Goal: Task Accomplishment & Management: Manage account settings

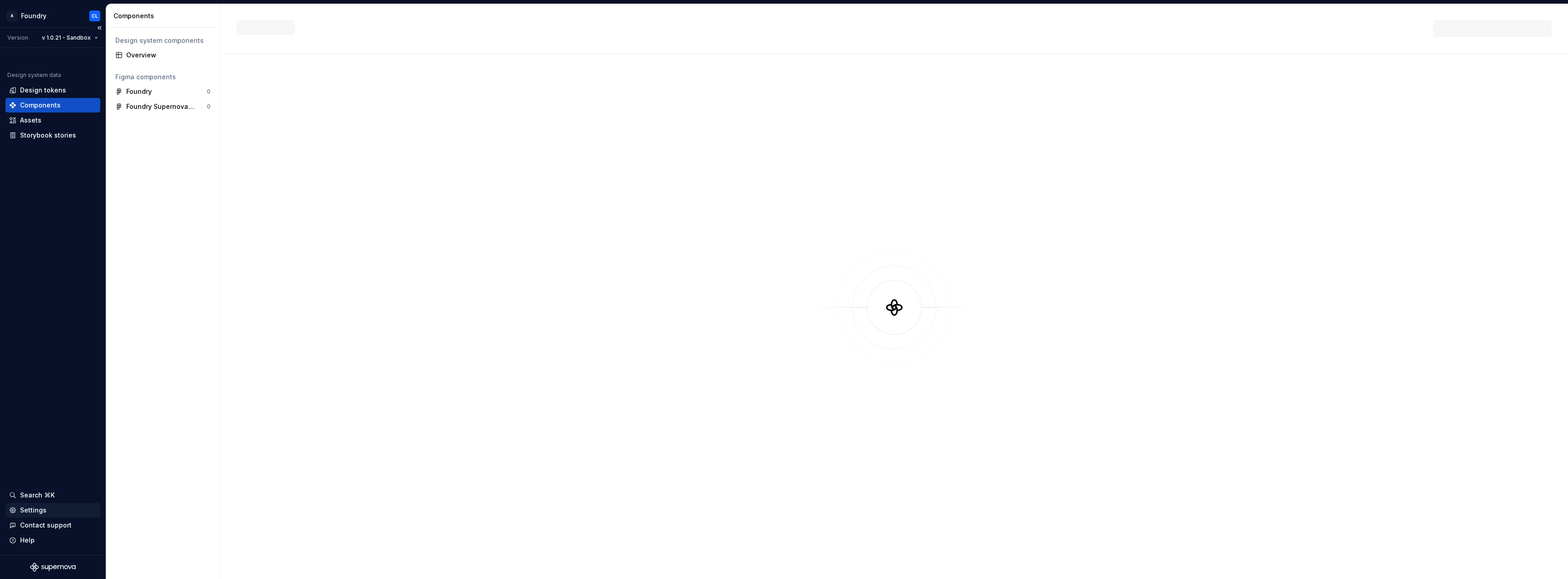
click at [69, 511] on div "Settings" at bounding box center [53, 510] width 88 height 9
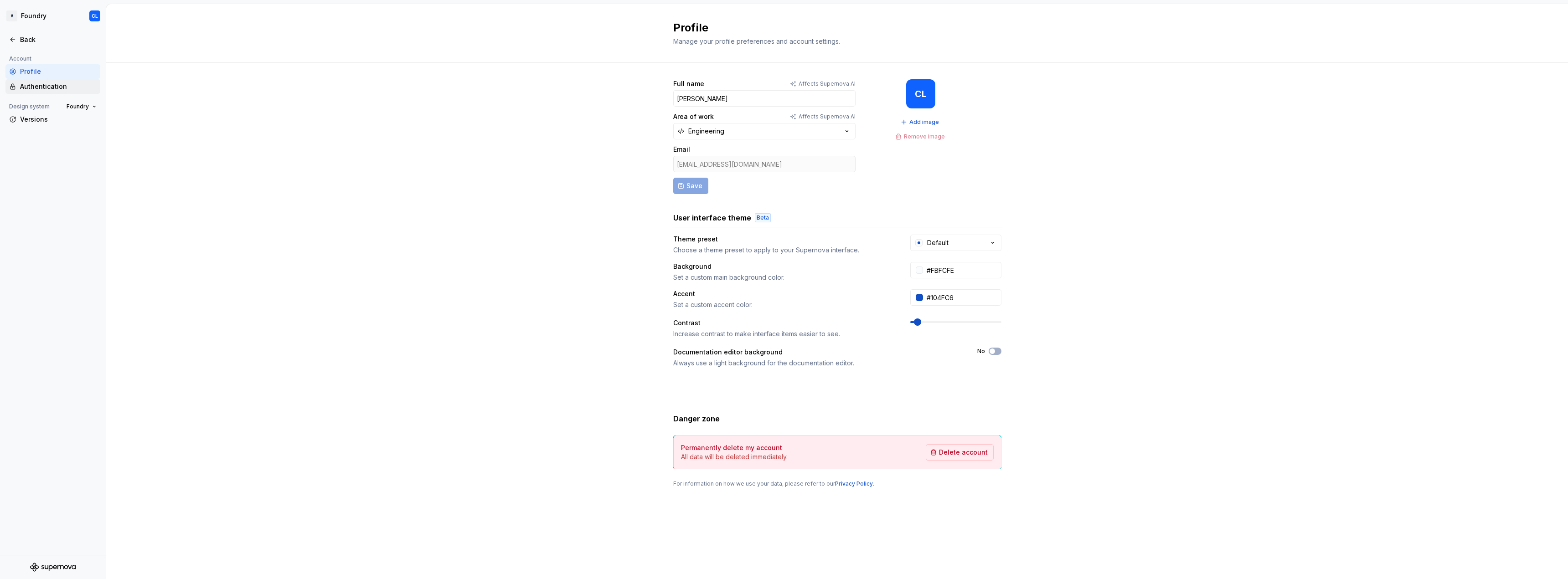
click at [70, 92] on div "Authentication" at bounding box center [53, 86] width 95 height 15
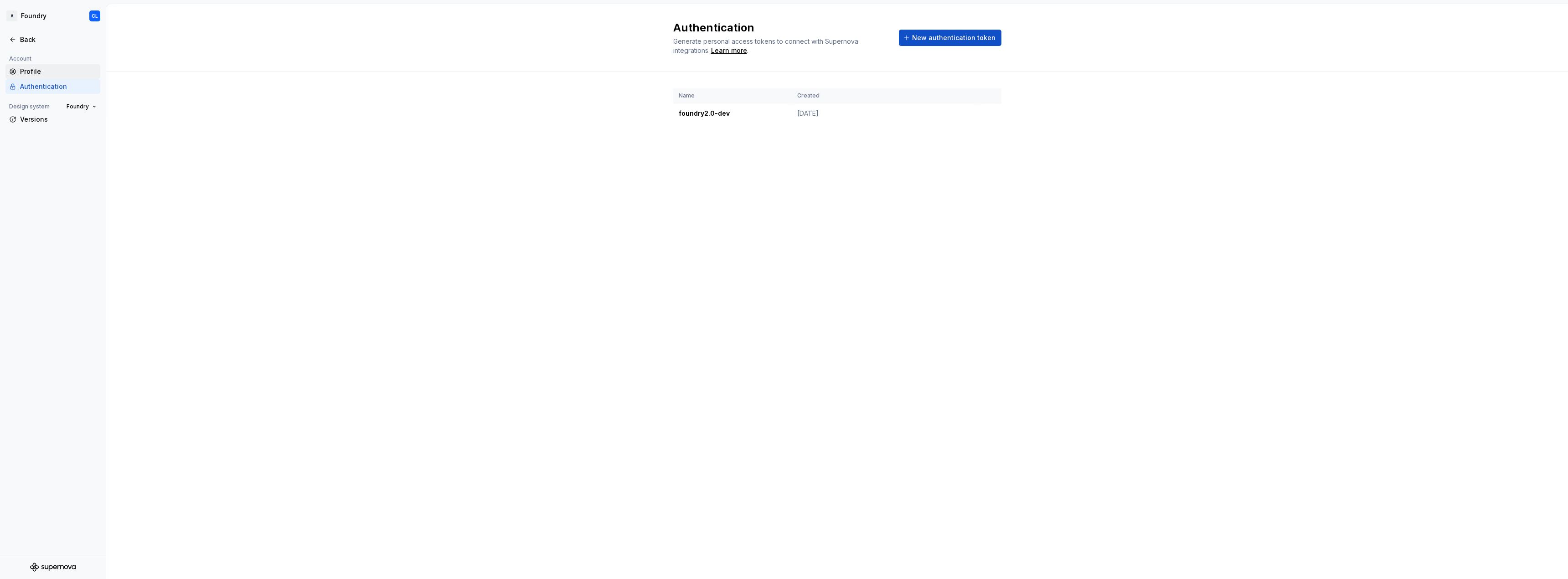
click at [52, 72] on div "Profile" at bounding box center [58, 71] width 77 height 9
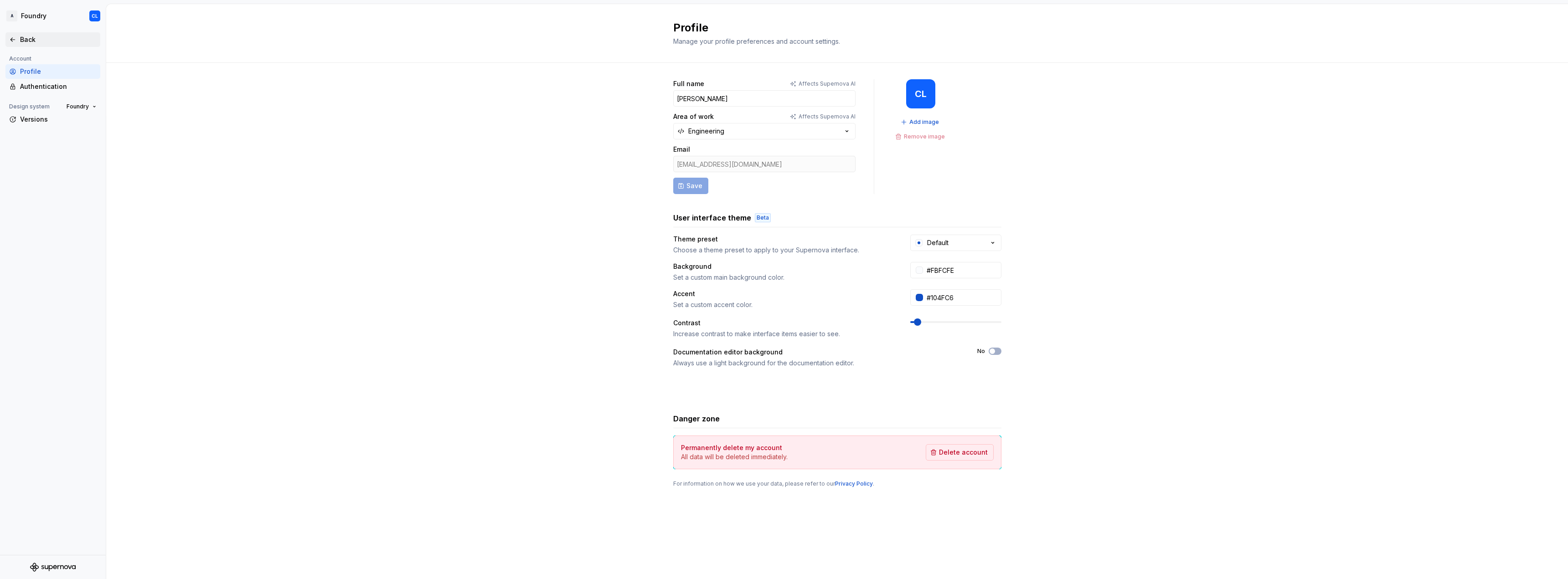
click at [19, 35] on div "Back" at bounding box center [53, 40] width 88 height 9
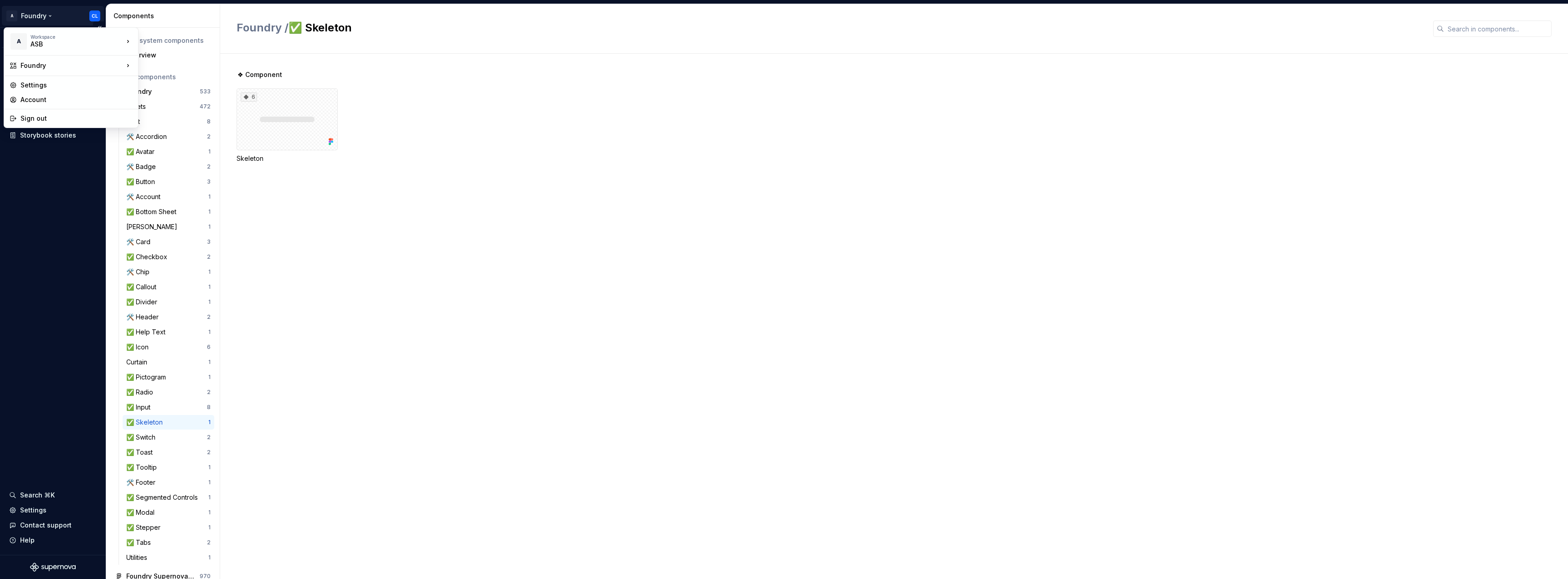
click at [96, 18] on html "A Foundry CL Version v 1.0.21 - Sandbox Design system data Design tokens Compon…" at bounding box center [784, 290] width 1568 height 579
click at [48, 100] on div "Account" at bounding box center [77, 100] width 112 height 9
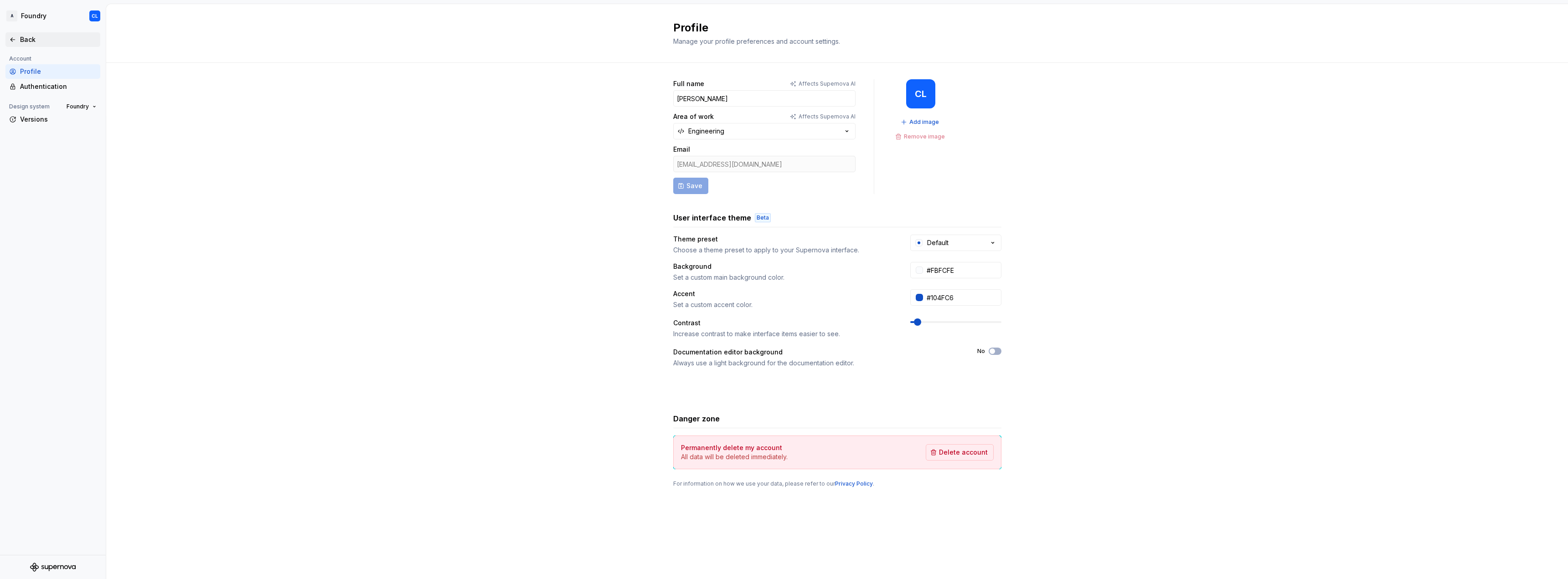
click at [43, 41] on div "Back" at bounding box center [58, 40] width 77 height 9
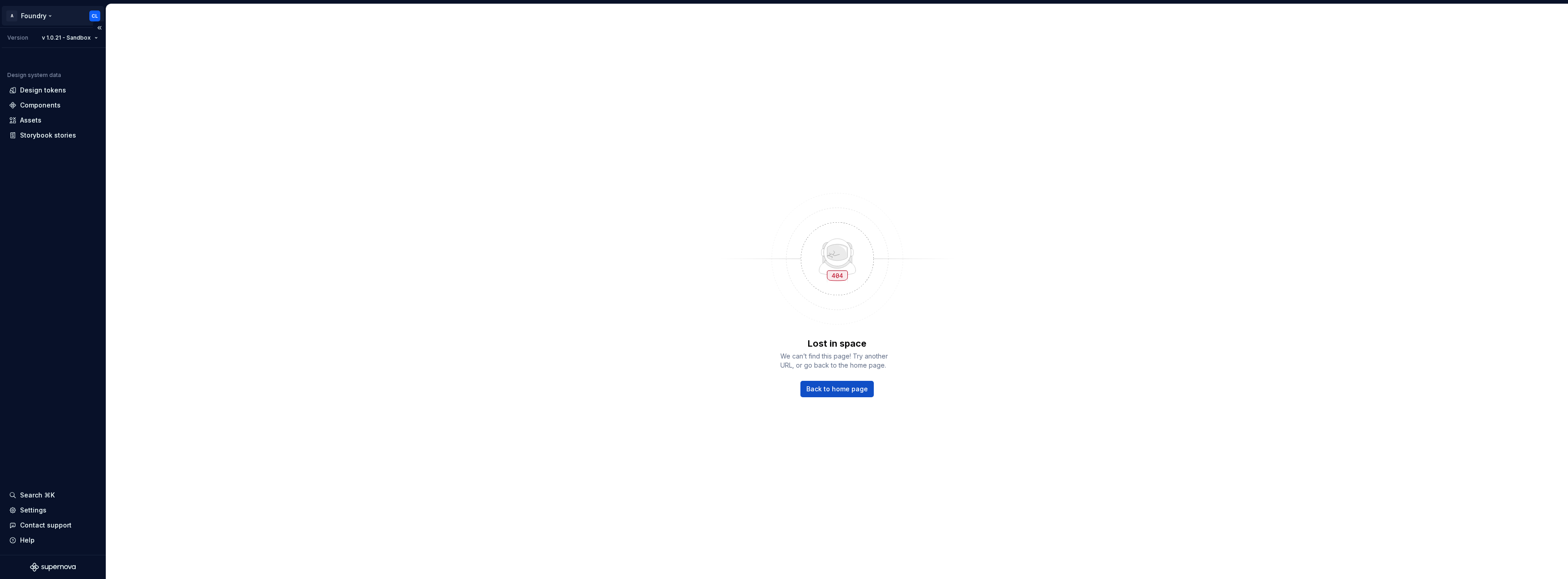
click at [30, 13] on html "A Foundry CL Version v 1.0.21 - Sandbox Design system data Design tokens Compon…" at bounding box center [784, 290] width 1568 height 579
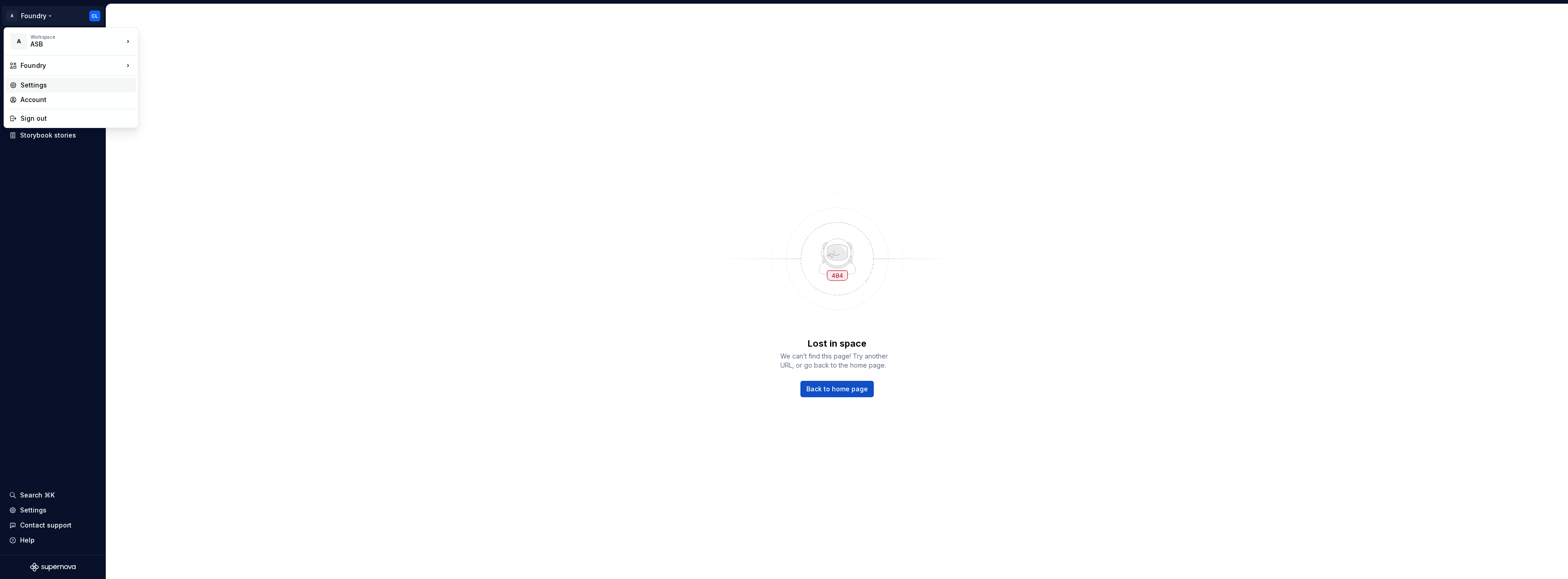
click at [53, 85] on div "Settings" at bounding box center [77, 85] width 112 height 9
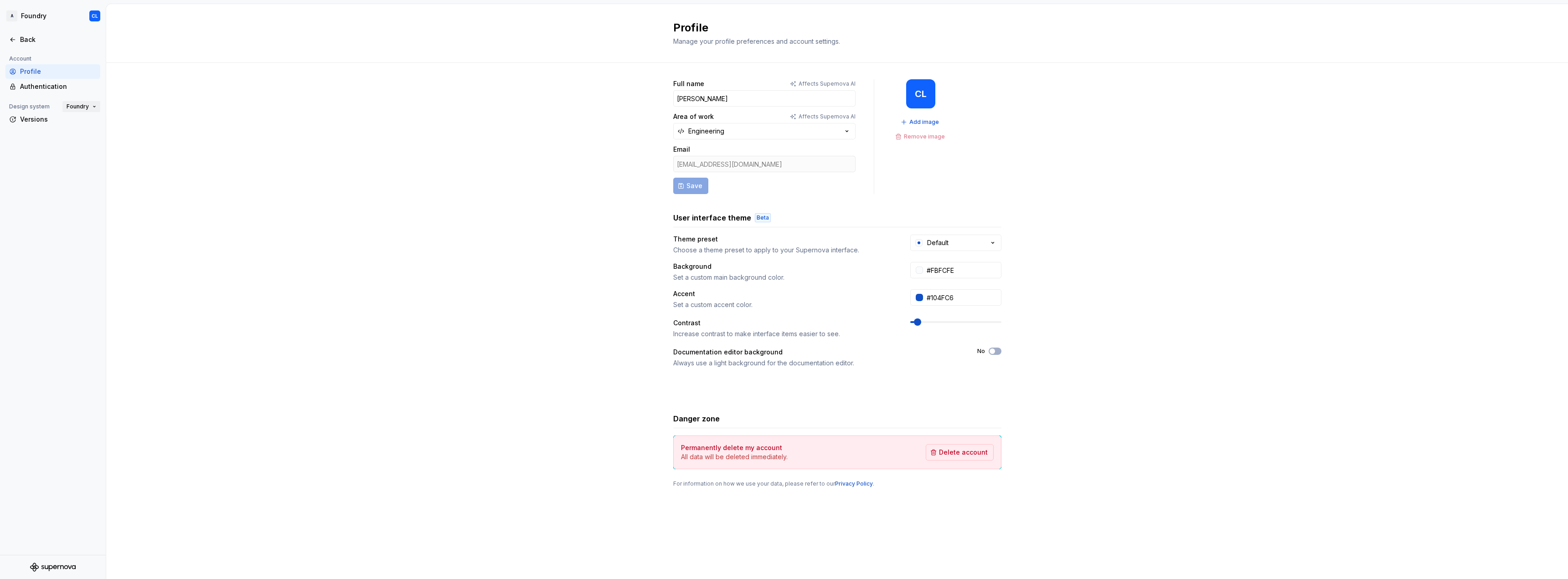
click at [77, 106] on span "Foundry" at bounding box center [77, 106] width 23 height 7
click at [166, 94] on div "Full name Affects Supernova AI Chaonan Lin Area of work Affects Supernova AI En…" at bounding box center [837, 292] width 1462 height 459
click at [71, 566] on icon "Supernova Logo" at bounding box center [70, 567] width 4 height 4
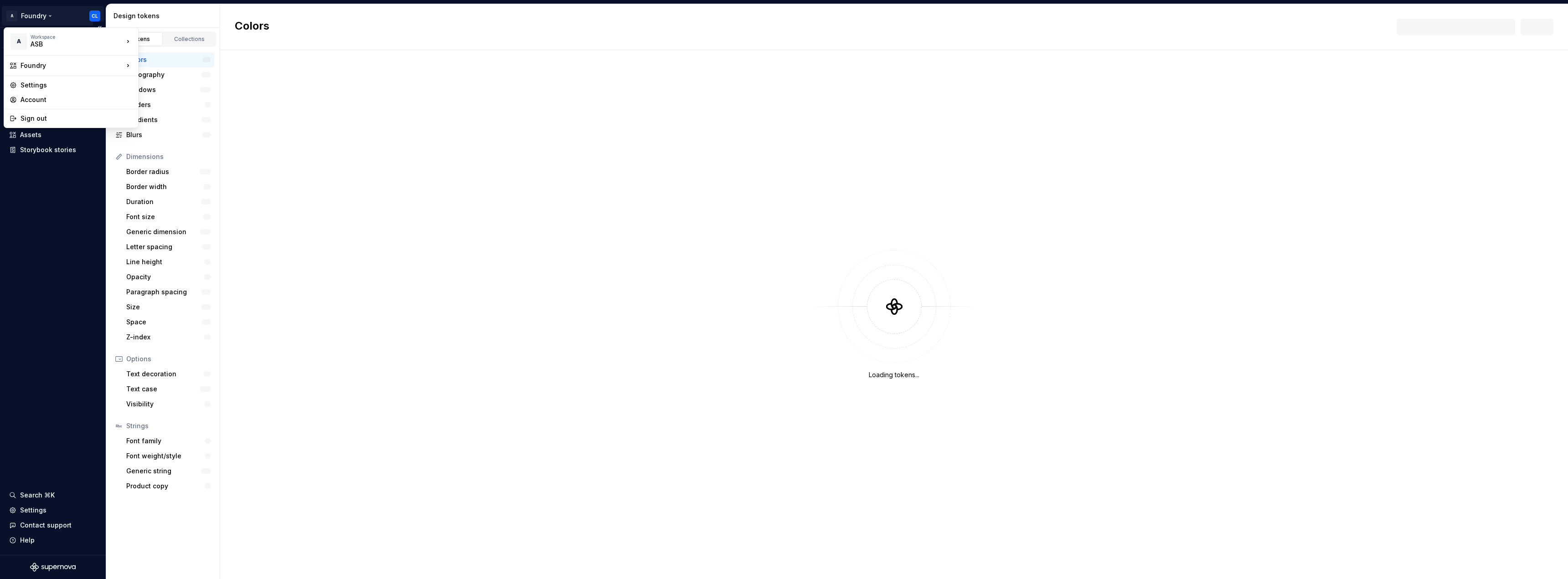
click at [12, 11] on html "A Foundry CL Version Current draft Documentation Design system data Design toke…" at bounding box center [784, 290] width 1568 height 579
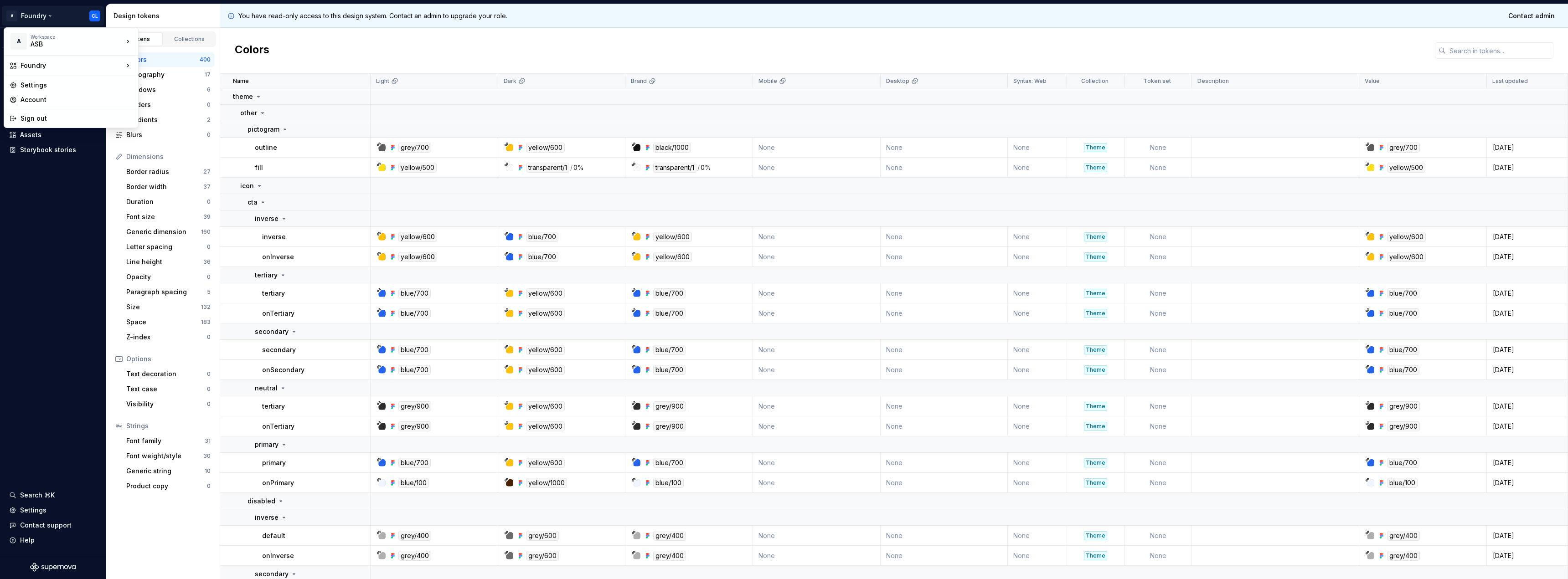
click at [68, 189] on html "A Foundry CL Version Current draft Documentation Design system data Design toke…" at bounding box center [784, 290] width 1568 height 579
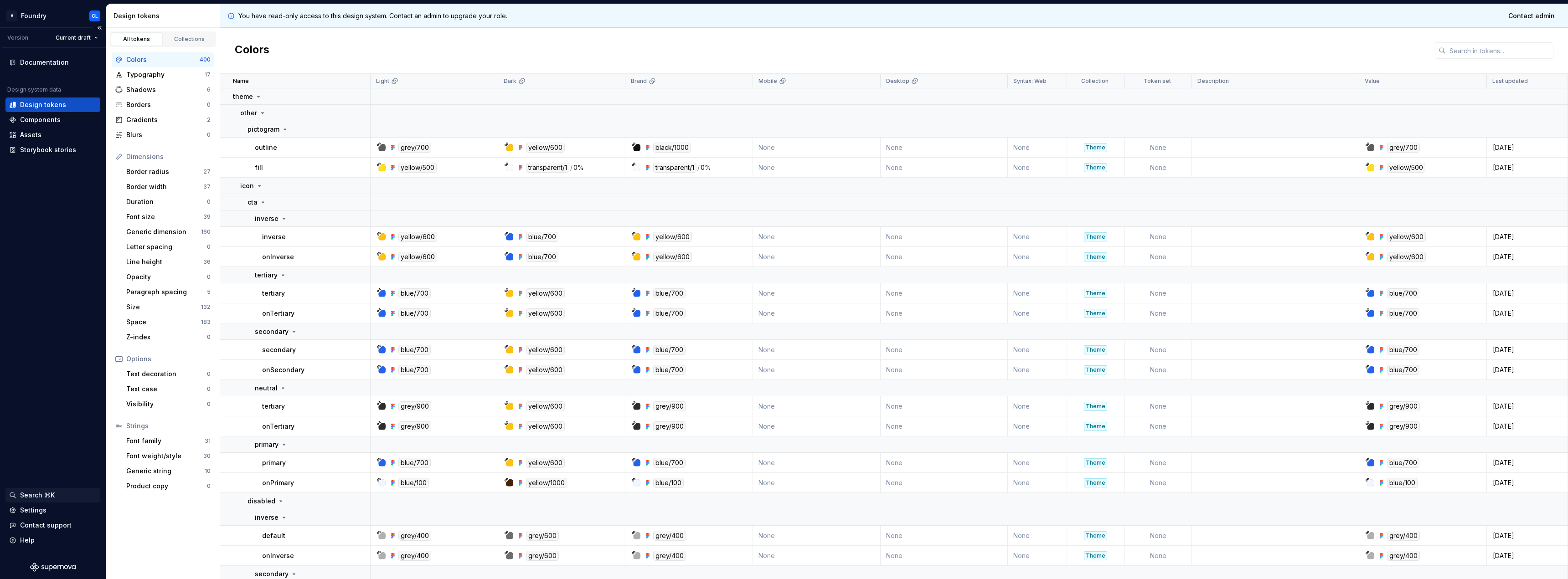
click at [34, 489] on div "Search ⌘K" at bounding box center [53, 495] width 95 height 15
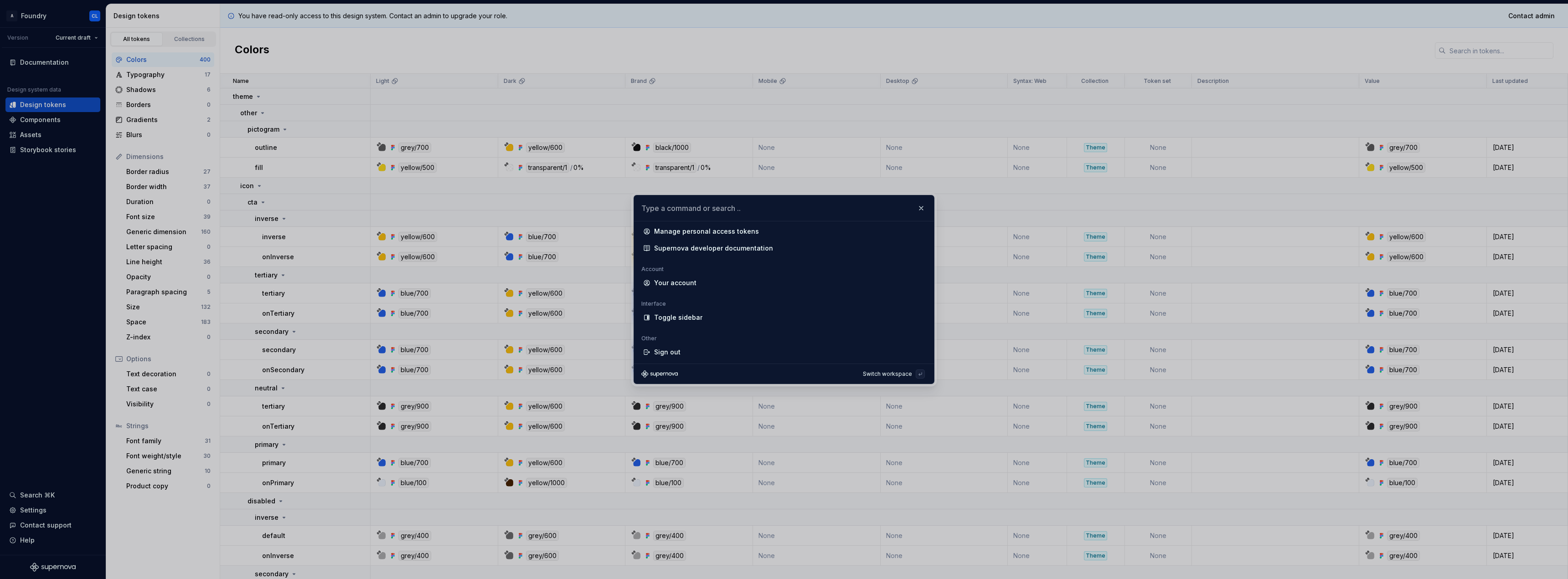
scroll to position [478, 0]
click at [687, 282] on div "Your account" at bounding box center [676, 282] width 43 height 9
click at [687, 280] on div "Your account" at bounding box center [676, 282] width 43 height 9
click at [903, 373] on div "Sign out" at bounding box center [903, 374] width 26 height 7
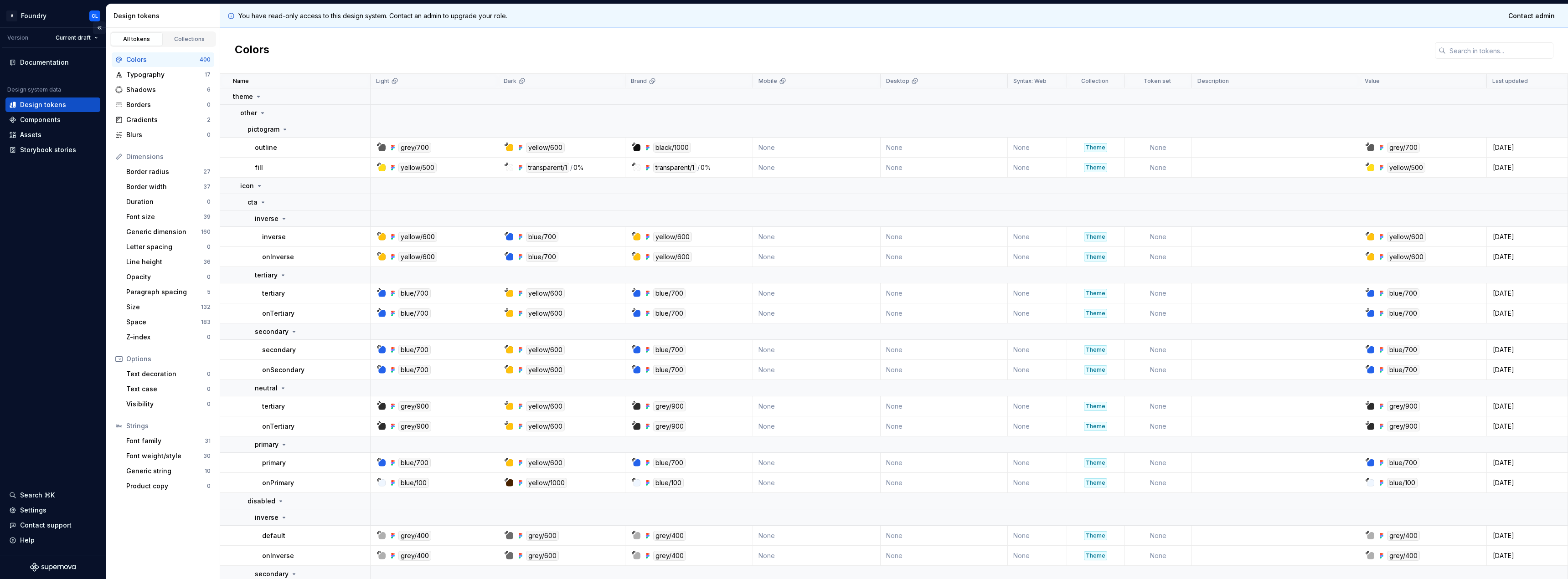
click at [97, 26] on button "Collapse sidebar" at bounding box center [99, 27] width 13 height 13
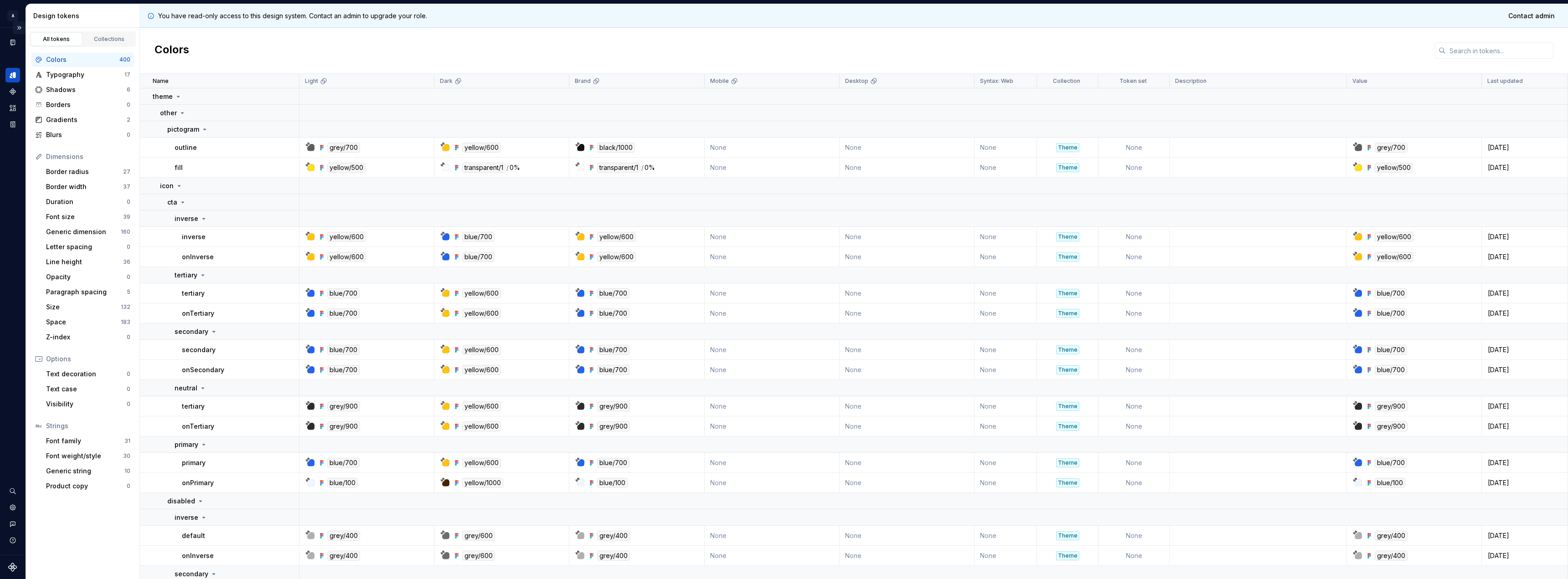
click at [21, 29] on button "Expand sidebar" at bounding box center [19, 27] width 13 height 13
